Goal: Transaction & Acquisition: Purchase product/service

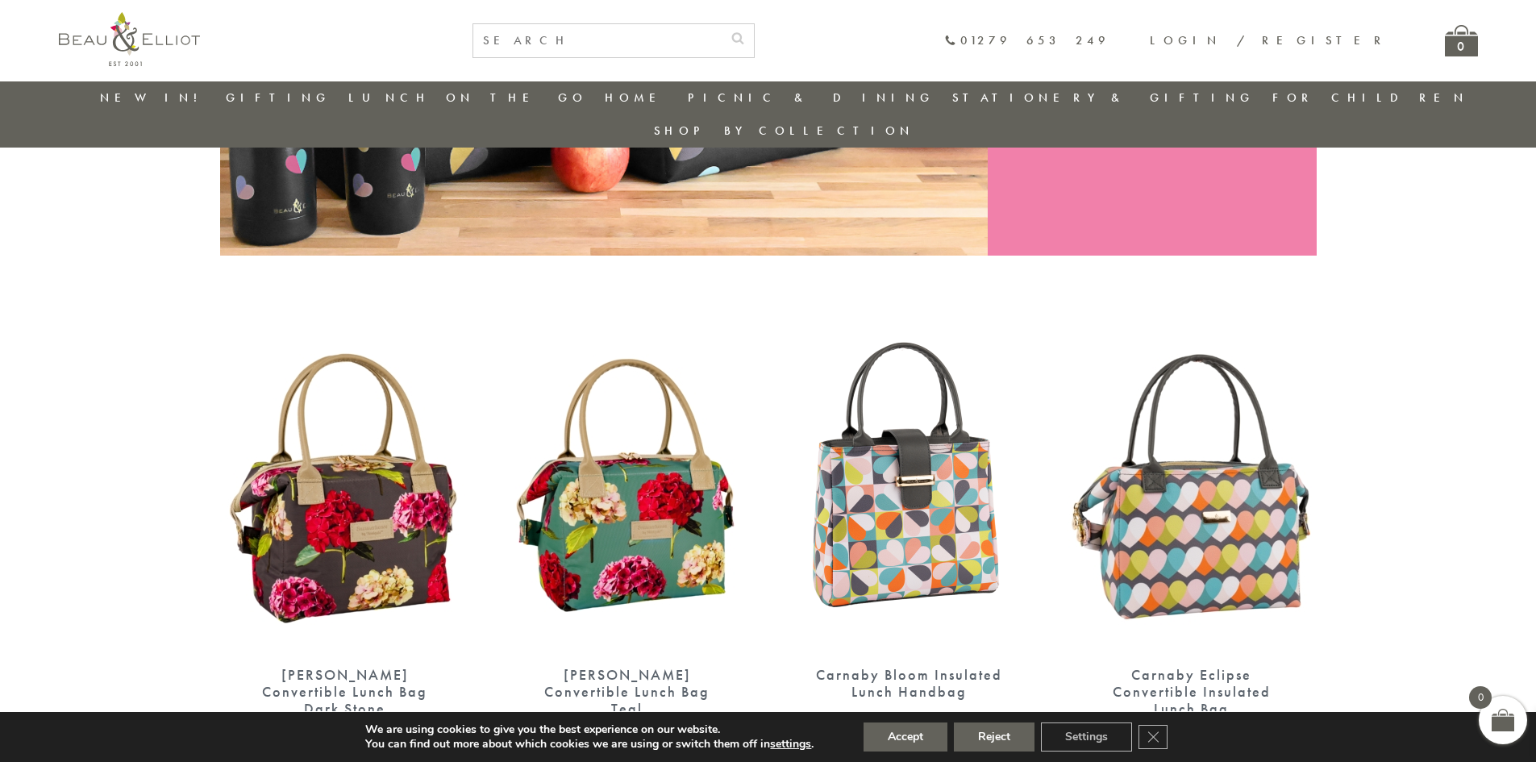
scroll to position [418, 0]
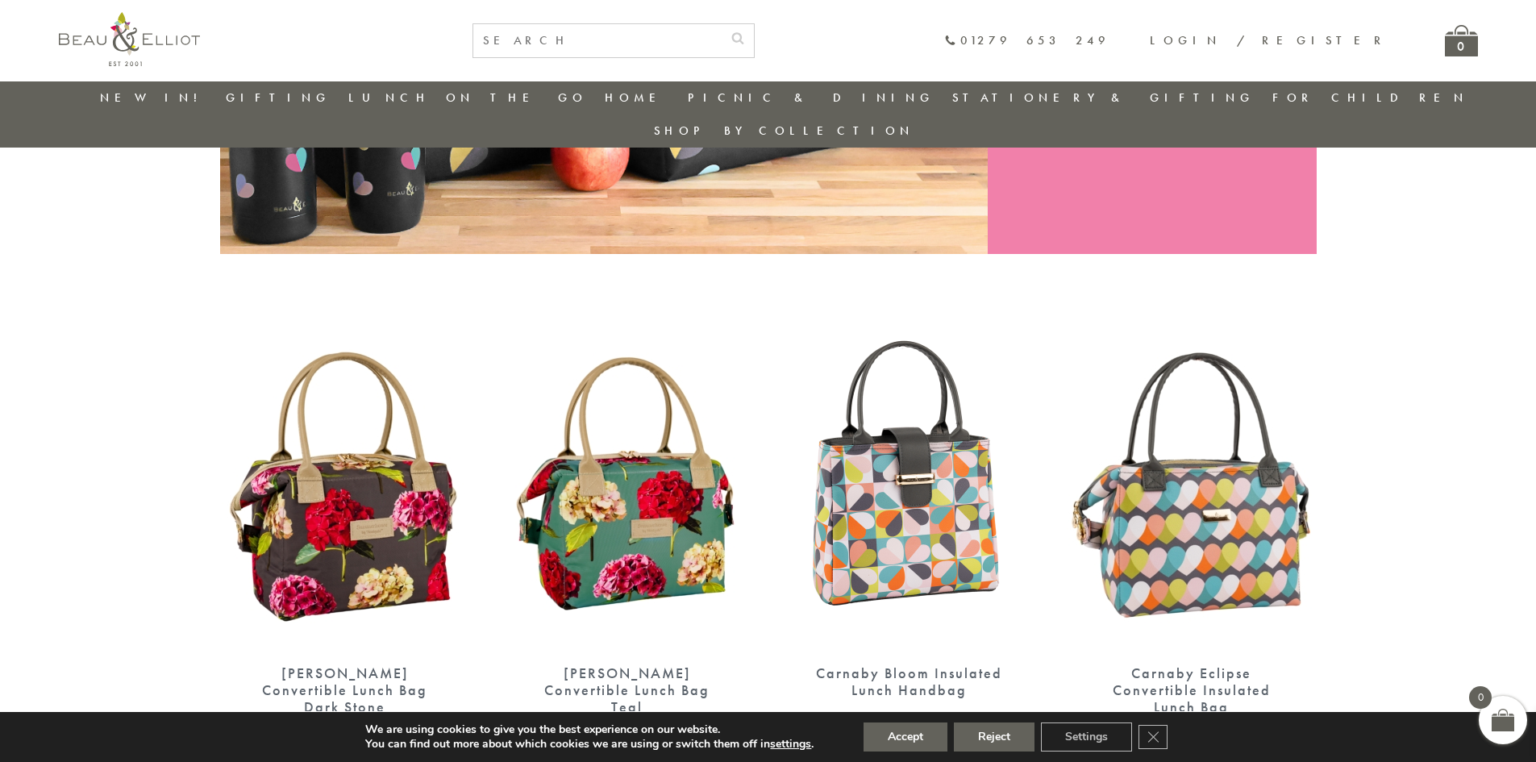
click at [747, 512] on img at bounding box center [627, 488] width 250 height 323
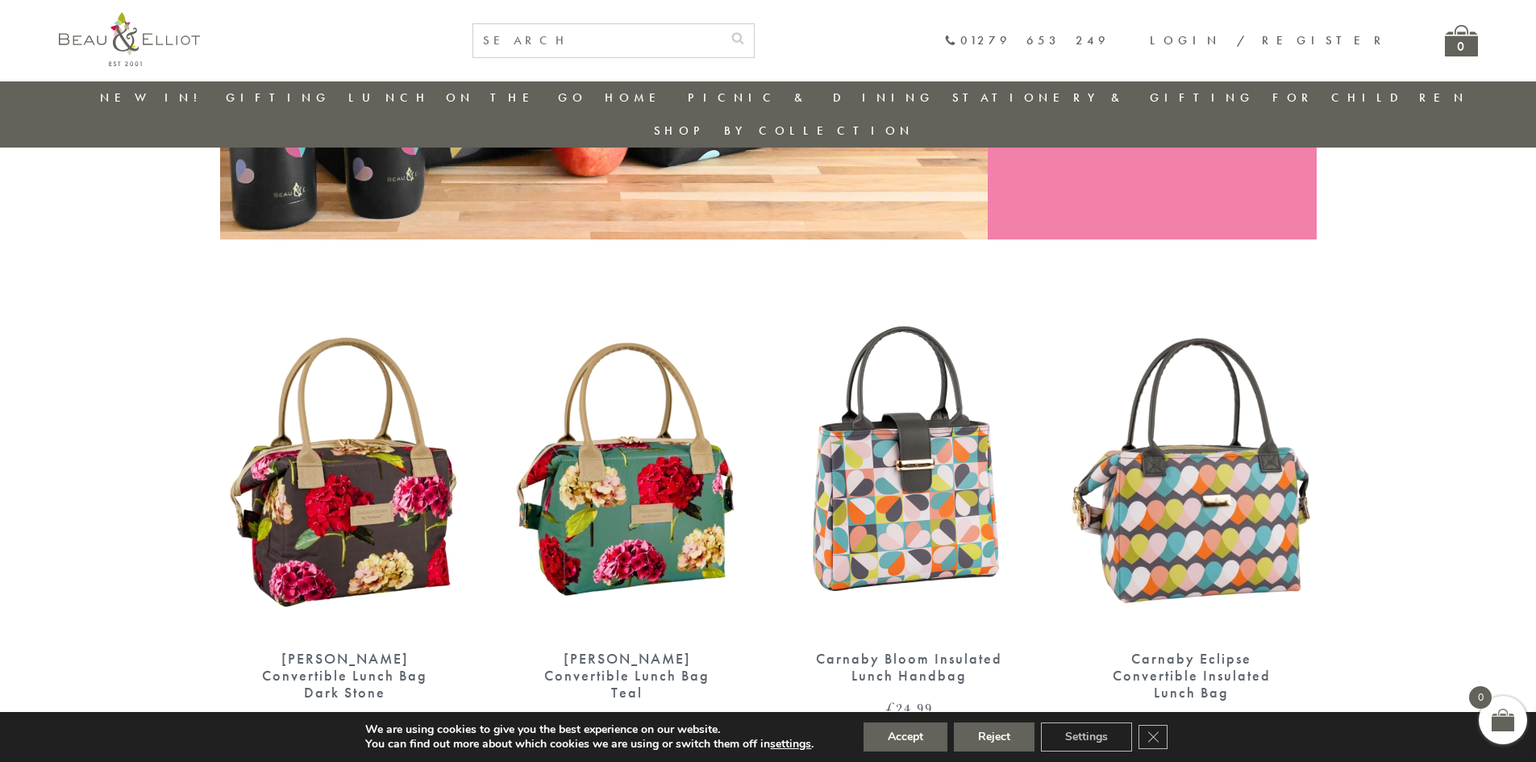
scroll to position [450, 0]
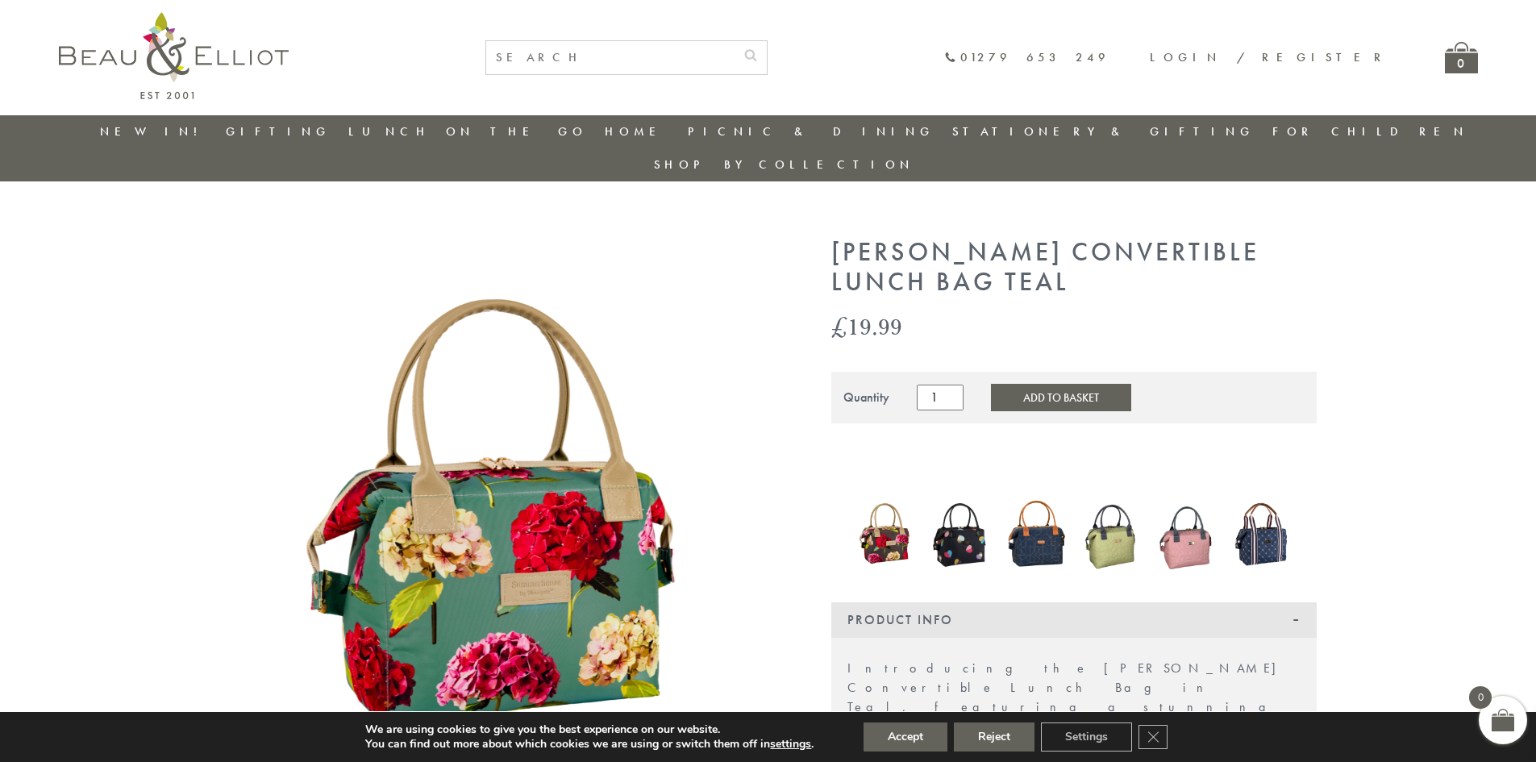
click at [952, 129] on link "Stationery & Gifting" at bounding box center [1103, 131] width 302 height 16
click at [965, 136] on link "Stationery & Gifting" at bounding box center [1103, 131] width 302 height 16
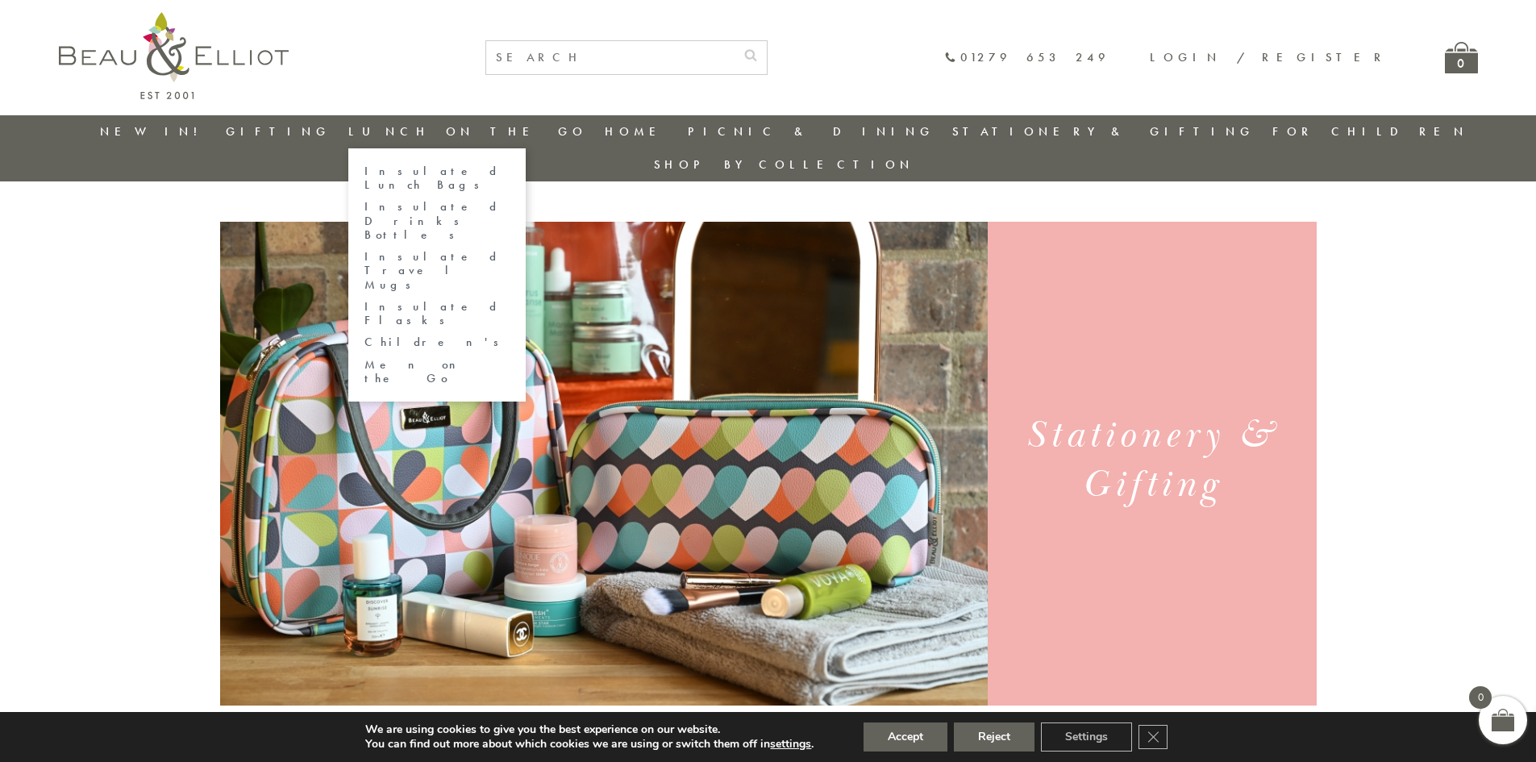
click at [460, 130] on link "Lunch On The Go" at bounding box center [467, 131] width 239 height 16
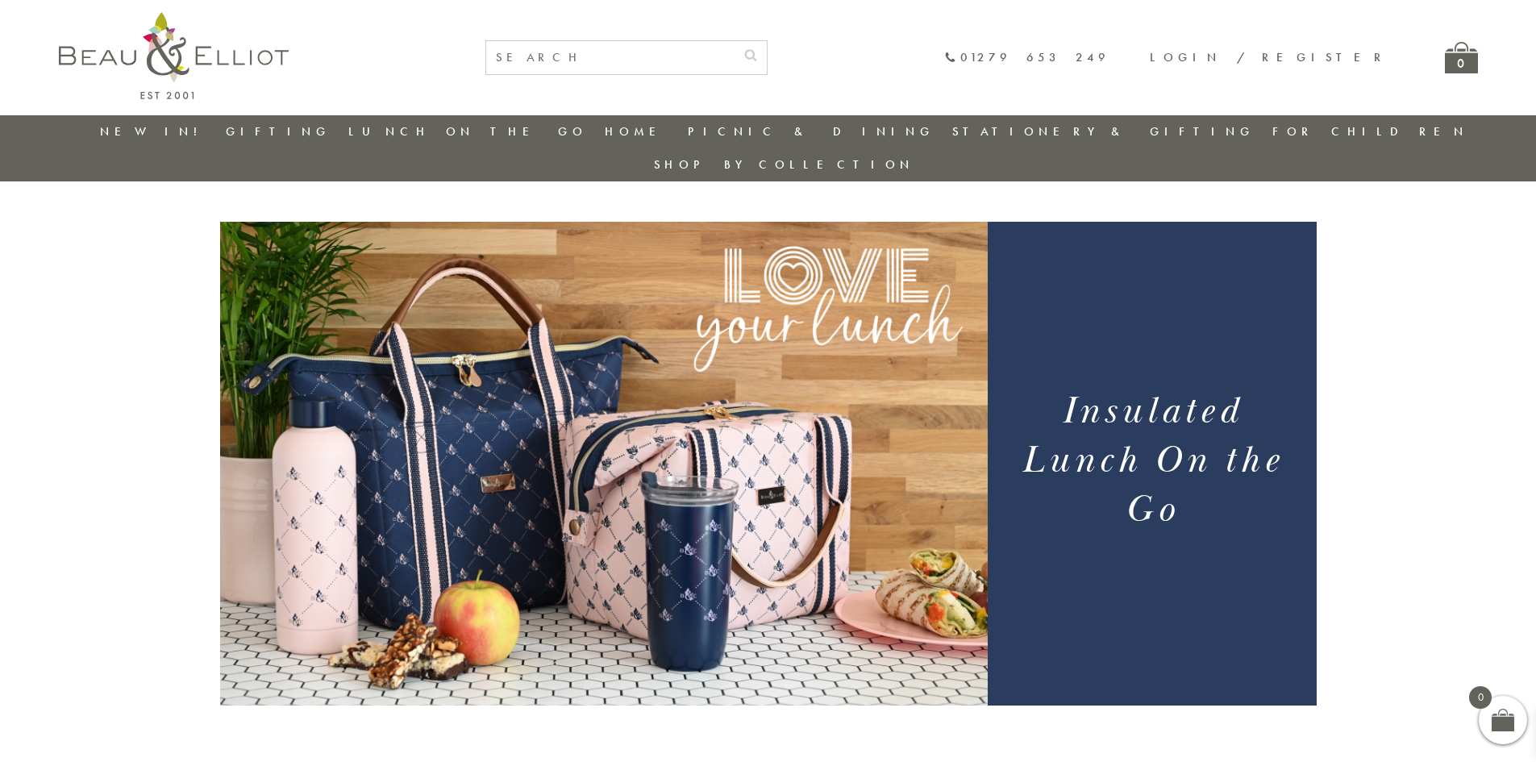
click at [496, 139] on link "Lunch On The Go" at bounding box center [467, 131] width 239 height 16
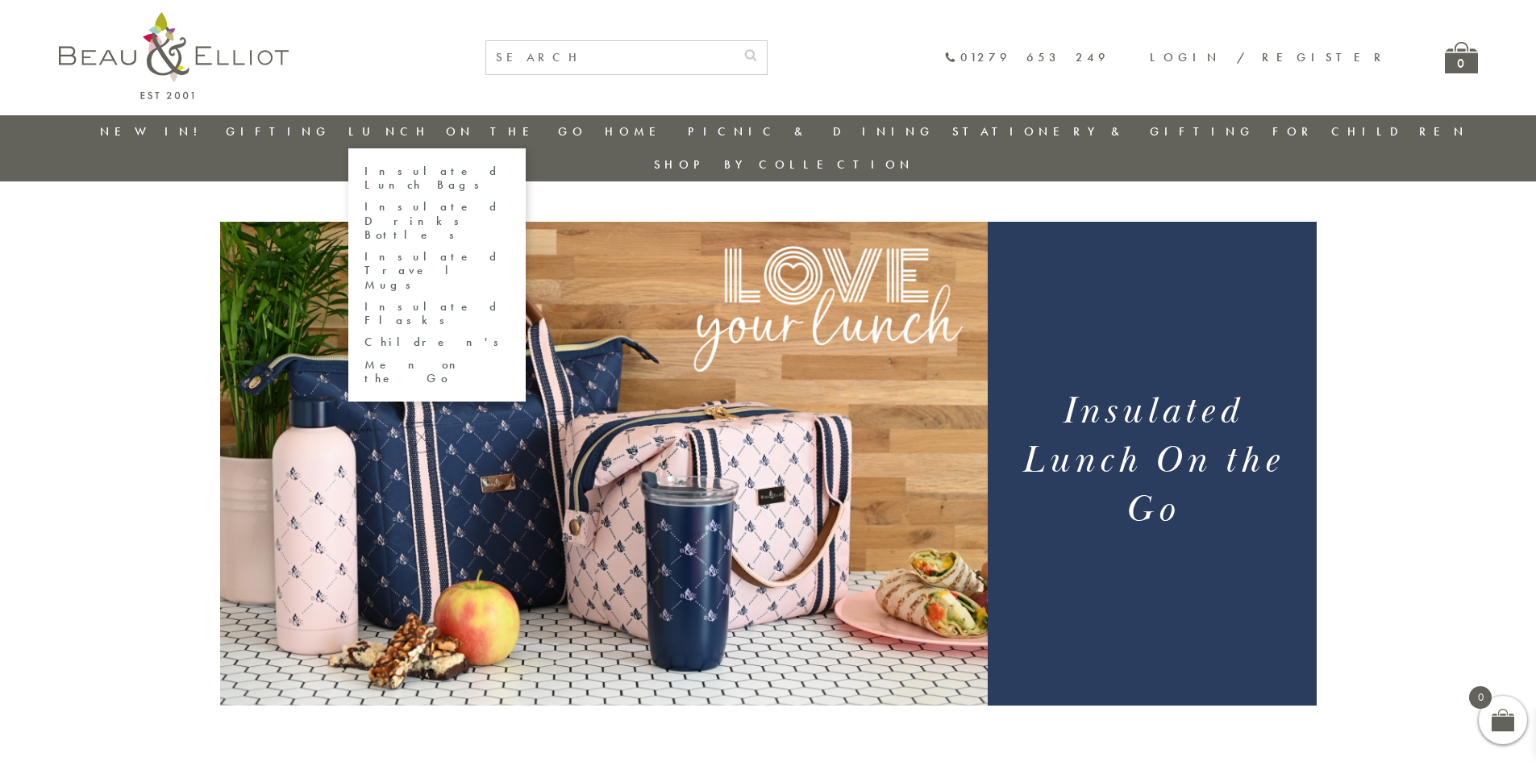
click at [510, 171] on link "Insulated Lunch Bags" at bounding box center [437, 179] width 145 height 28
